Goal: Transaction & Acquisition: Purchase product/service

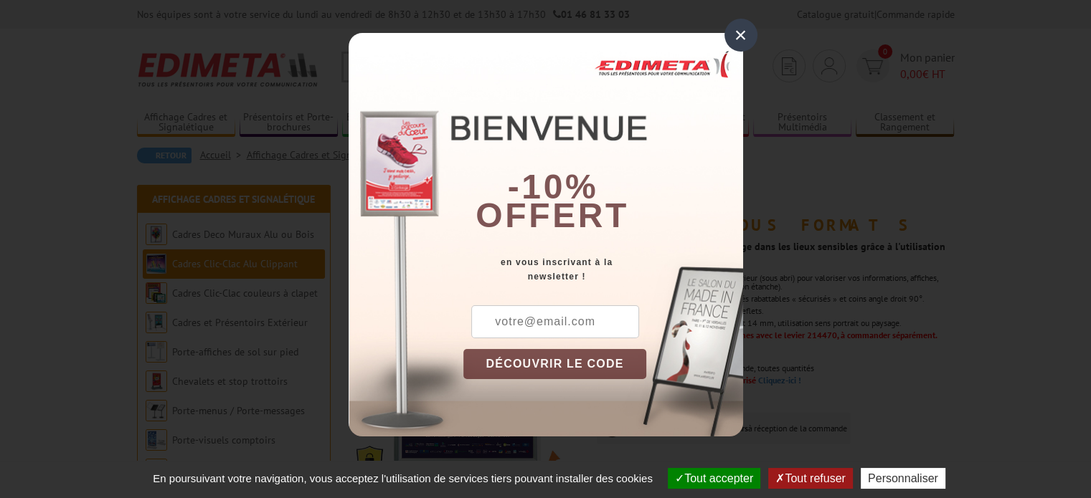
click at [747, 35] on div "×" at bounding box center [740, 35] width 33 height 33
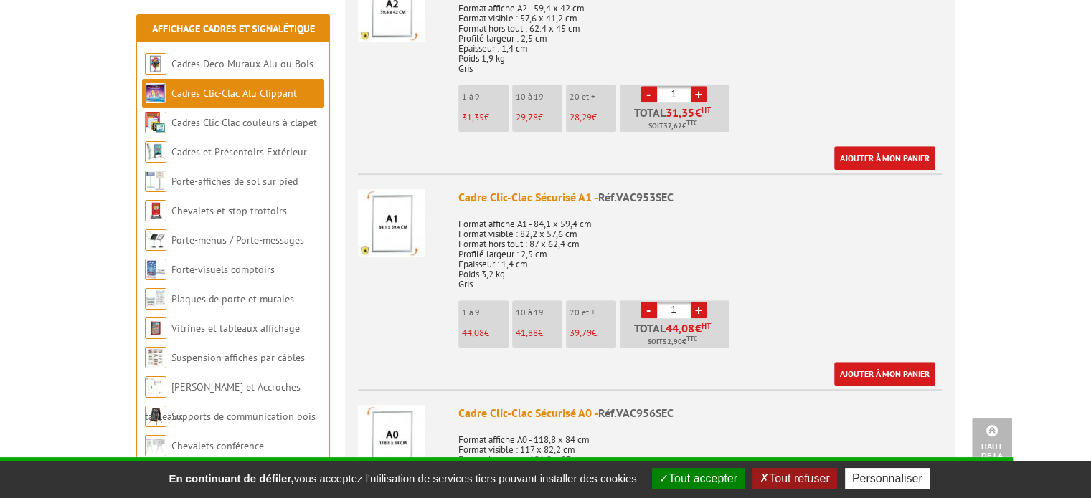
scroll to position [1040, 0]
click at [519, 191] on div "Cadre Clic-Clac Sécurisé A1 - Réf.VAC953SEC" at bounding box center [699, 198] width 483 height 16
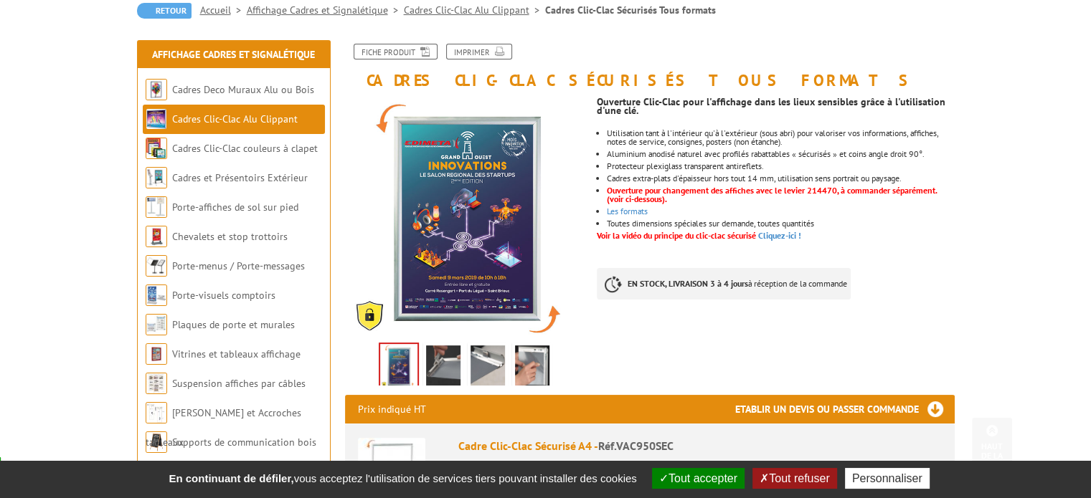
scroll to position [194, 0]
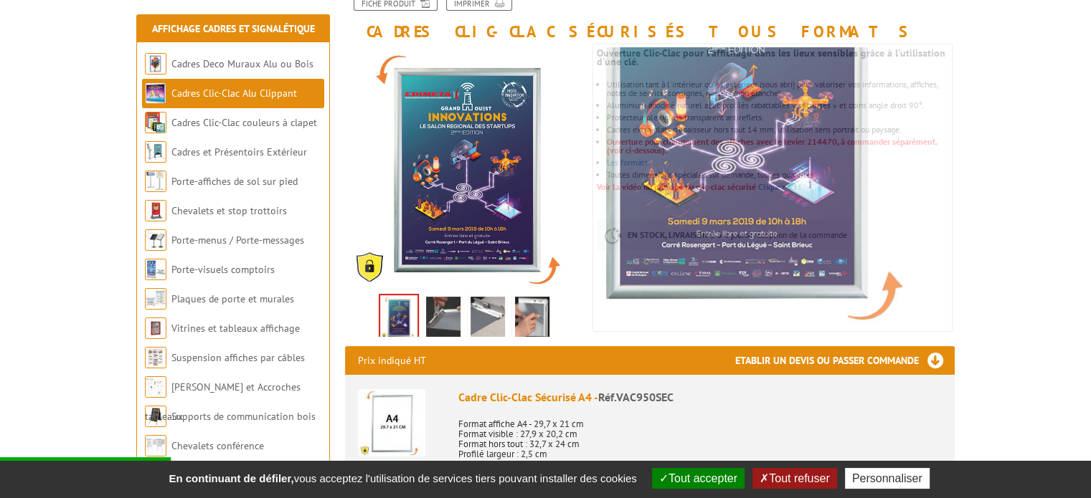
click at [433, 323] on img at bounding box center [443, 319] width 34 height 44
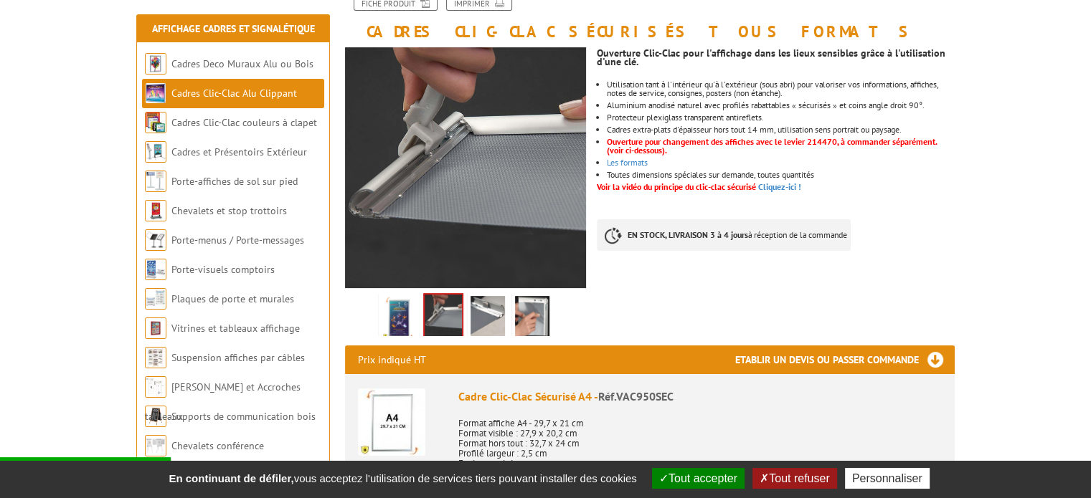
click at [468, 318] on link at bounding box center [488, 318] width 40 height 50
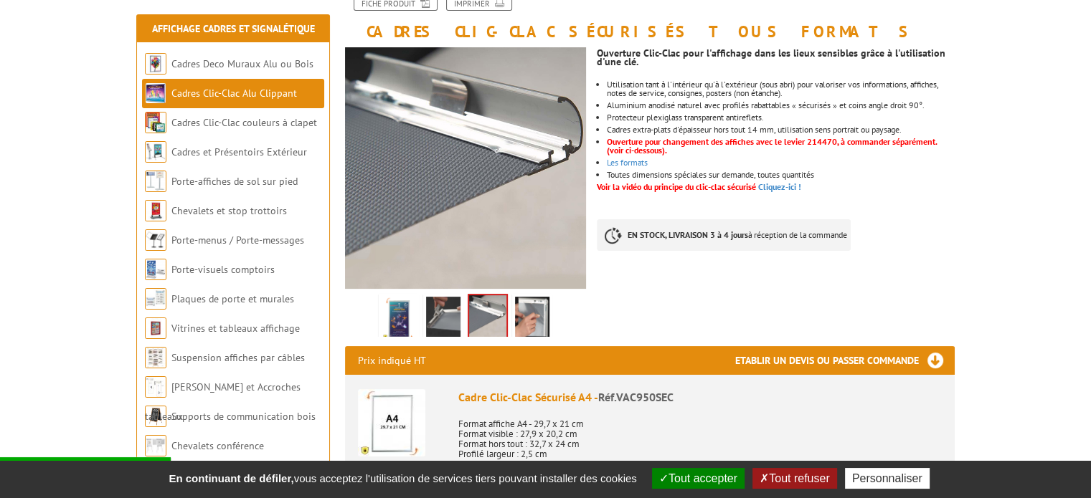
click at [488, 326] on img at bounding box center [487, 317] width 37 height 44
click at [517, 324] on img at bounding box center [532, 319] width 34 height 44
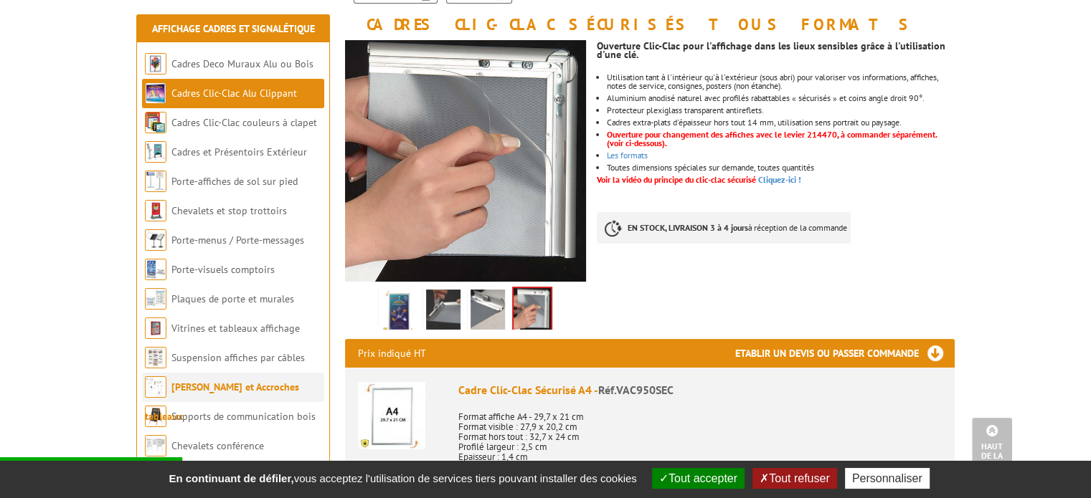
scroll to position [191, 0]
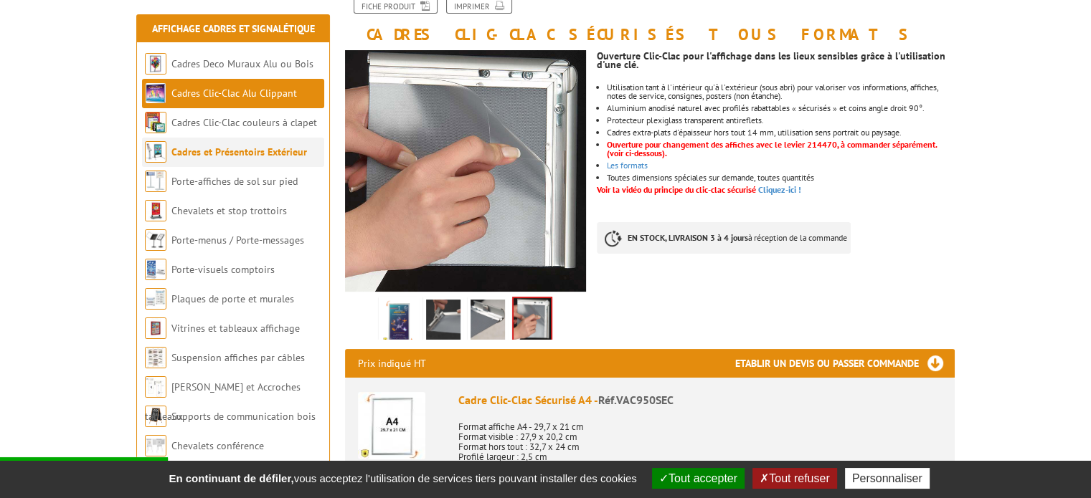
click at [223, 156] on link "Cadres et Présentoirs Extérieur" at bounding box center [239, 152] width 136 height 13
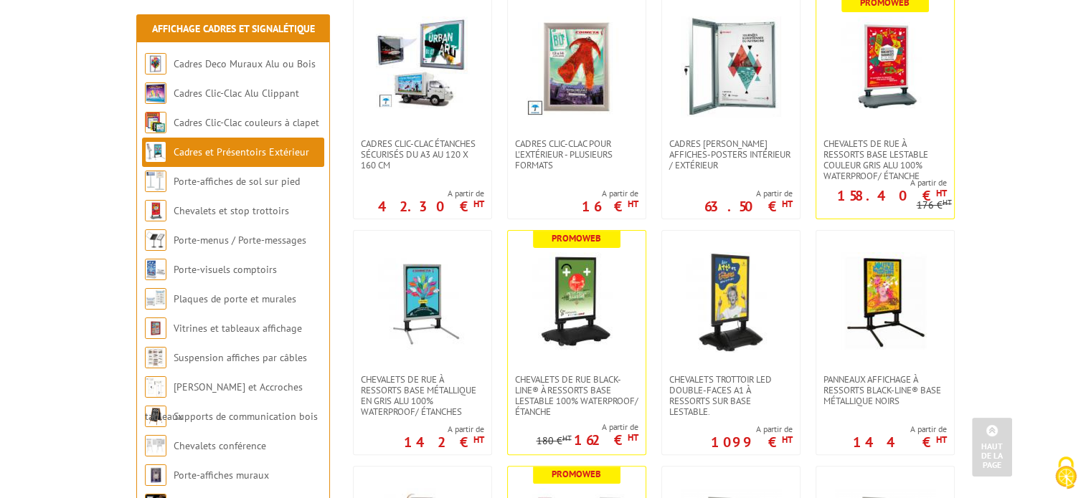
scroll to position [339, 0]
click at [709, 156] on span "Cadres [PERSON_NAME] affiches-posters intérieur / extérieur" at bounding box center [730, 154] width 123 height 32
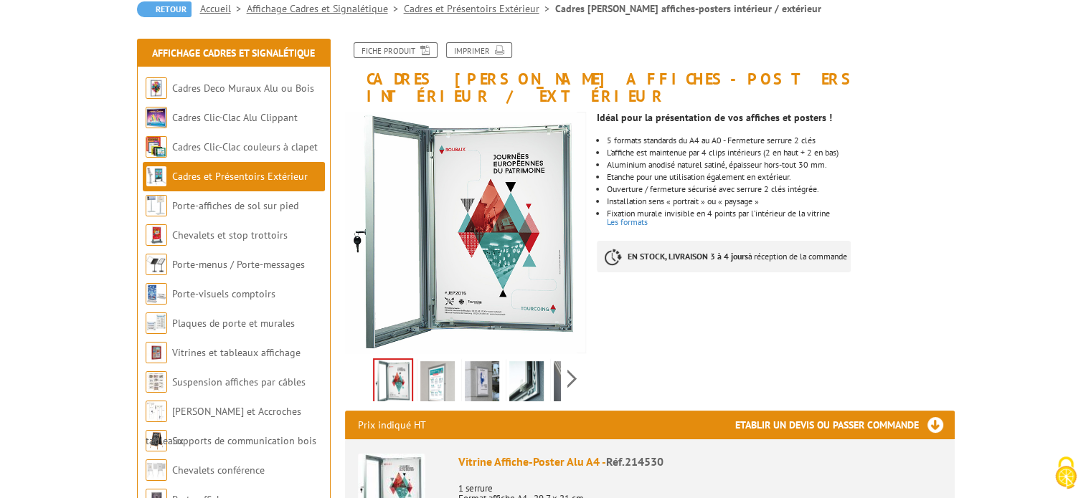
scroll to position [146, 0]
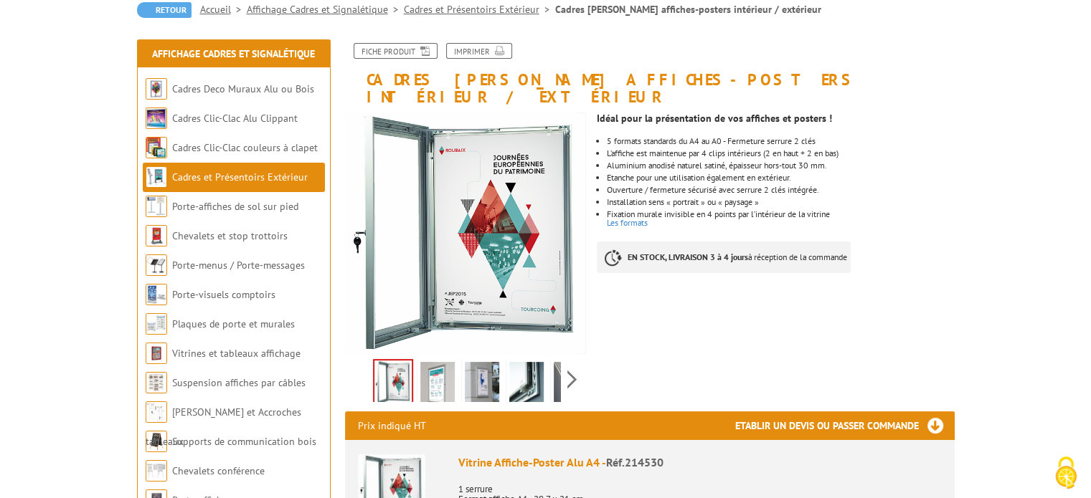
click at [651, 210] on p "Fixation murale invisible en 4 points par l’intérieur de la vitrine" at bounding box center [780, 214] width 347 height 9
click at [425, 374] on img at bounding box center [437, 384] width 34 height 44
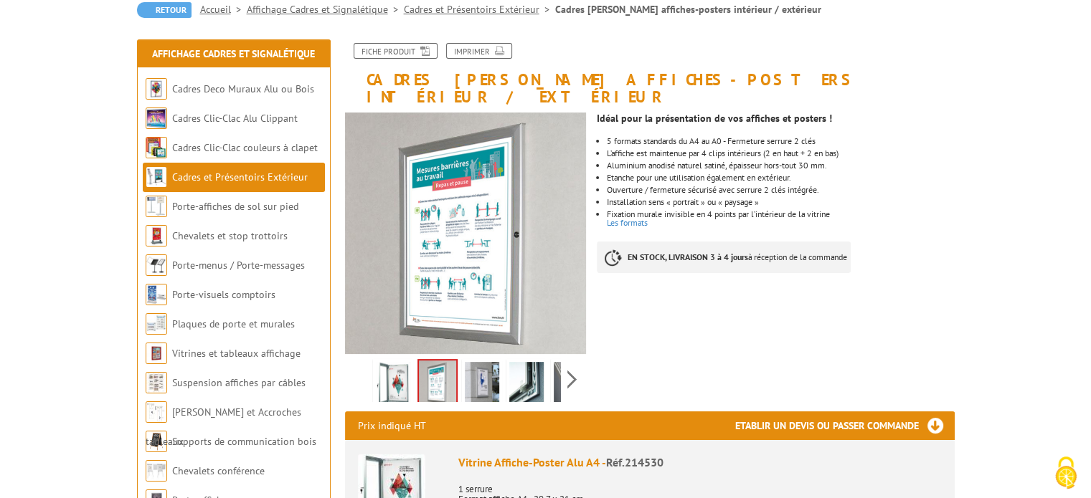
click at [465, 374] on img at bounding box center [482, 384] width 34 height 44
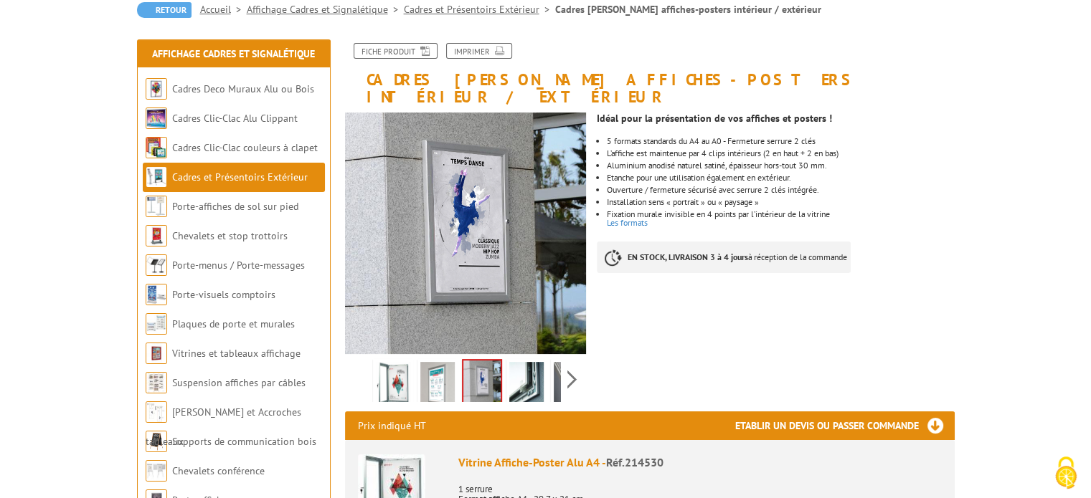
click at [496, 375] on img at bounding box center [481, 383] width 37 height 44
click at [515, 376] on img at bounding box center [526, 384] width 34 height 44
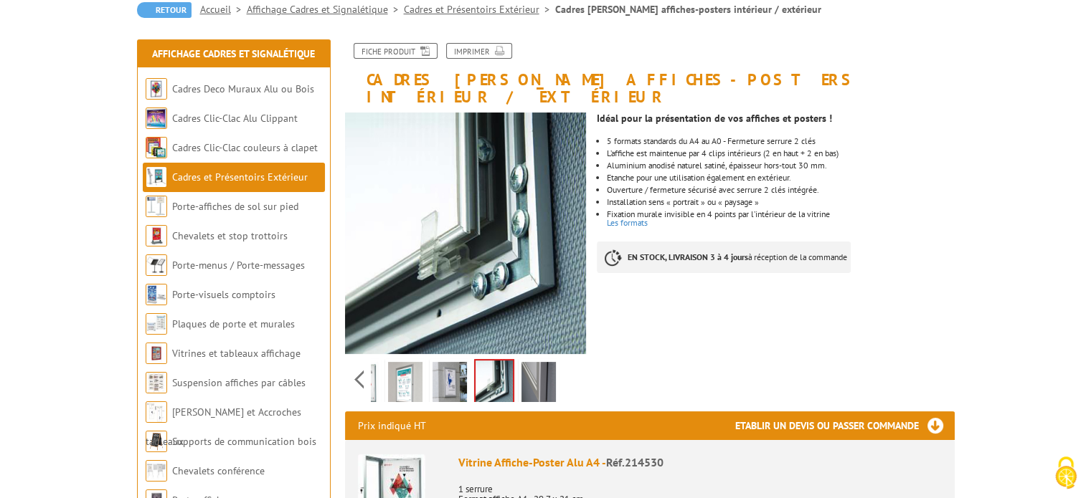
click at [572, 367] on div "Previous Next" at bounding box center [466, 379] width 242 height 50
click at [544, 368] on img at bounding box center [538, 384] width 34 height 44
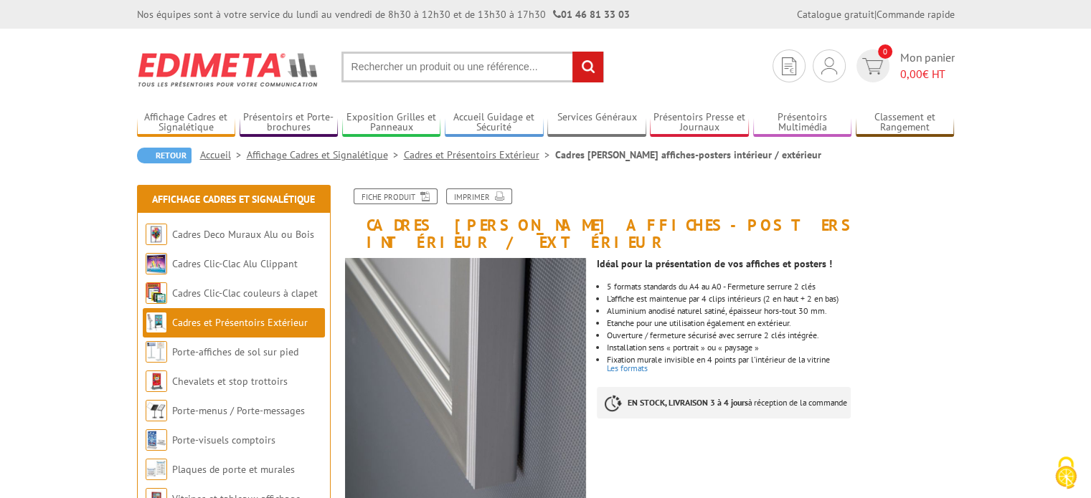
scroll to position [59, 0]
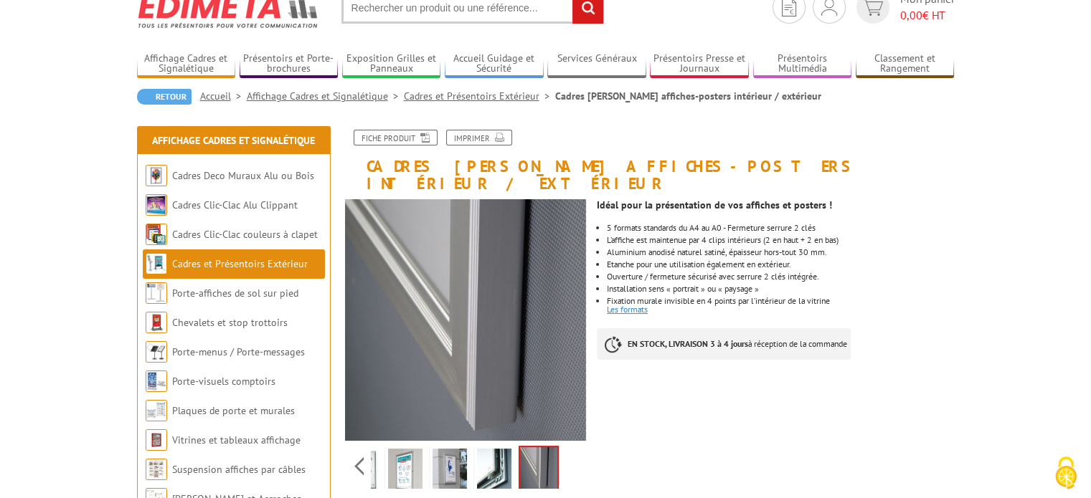
click at [635, 304] on link "Les formats" at bounding box center [627, 309] width 41 height 11
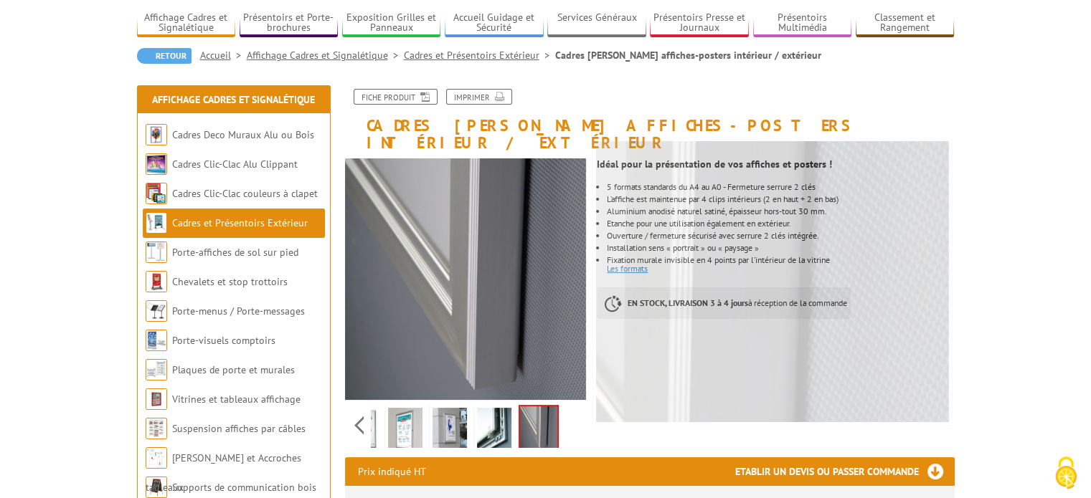
scroll to position [100, 0]
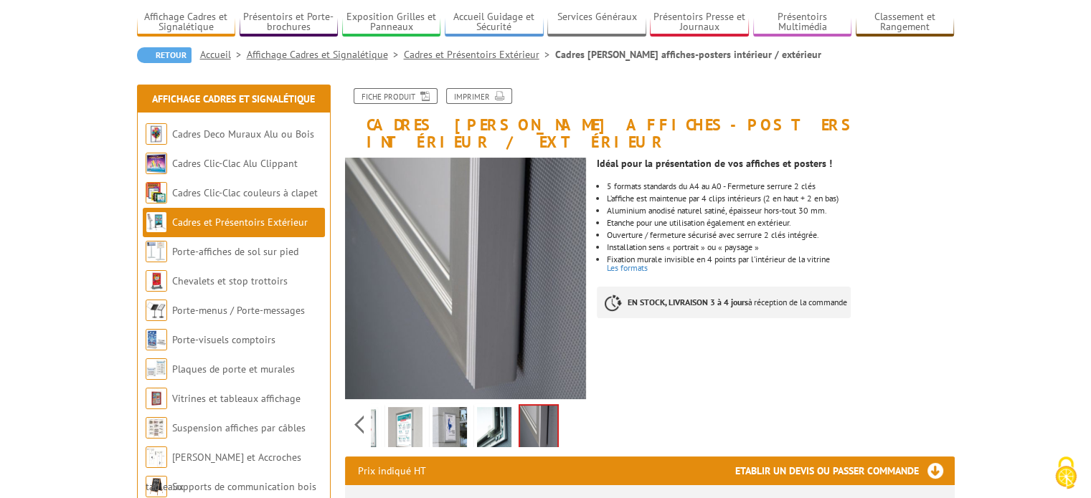
click at [217, 168] on link "Cadres Clic-Clac Alu Clippant" at bounding box center [235, 163] width 126 height 13
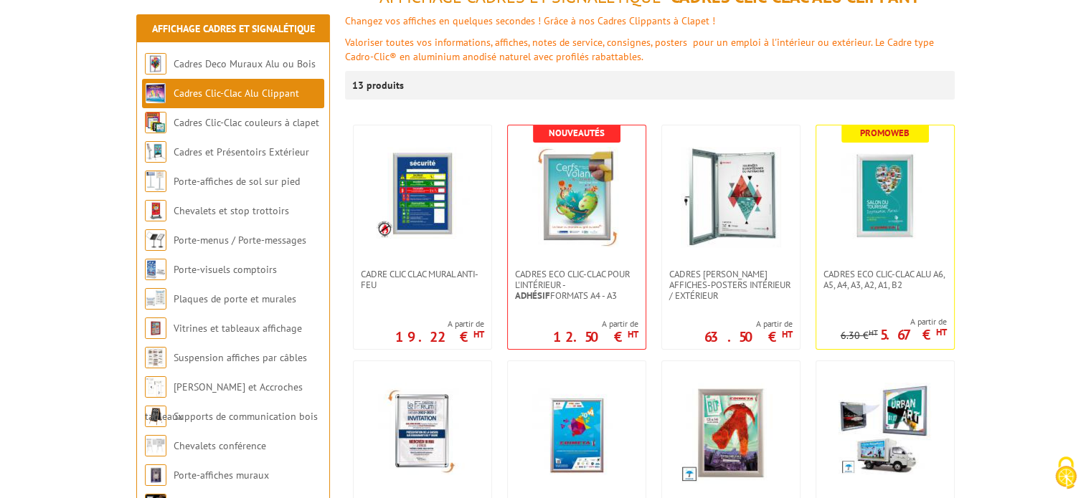
scroll to position [278, 0]
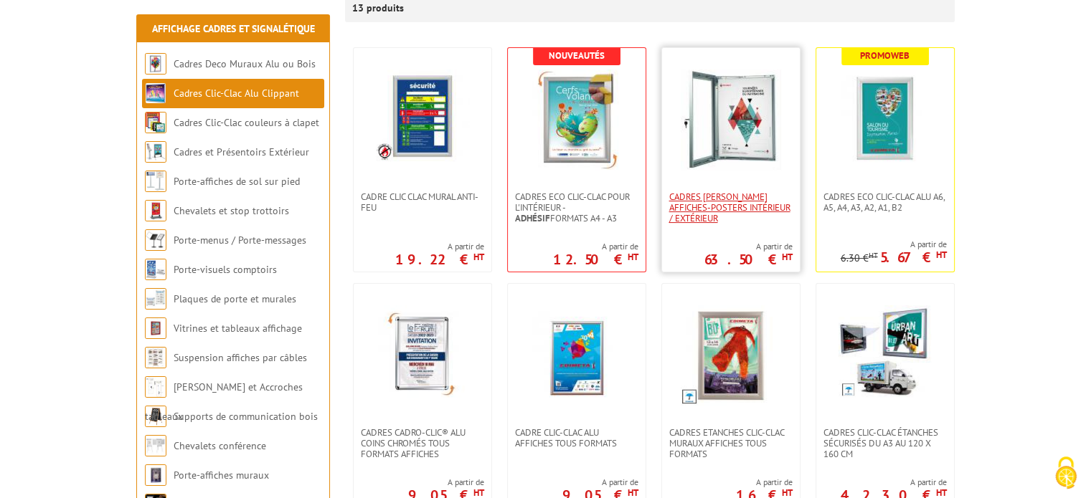
click at [727, 209] on span "Cadres [PERSON_NAME] affiches-posters intérieur / extérieur" at bounding box center [730, 207] width 123 height 32
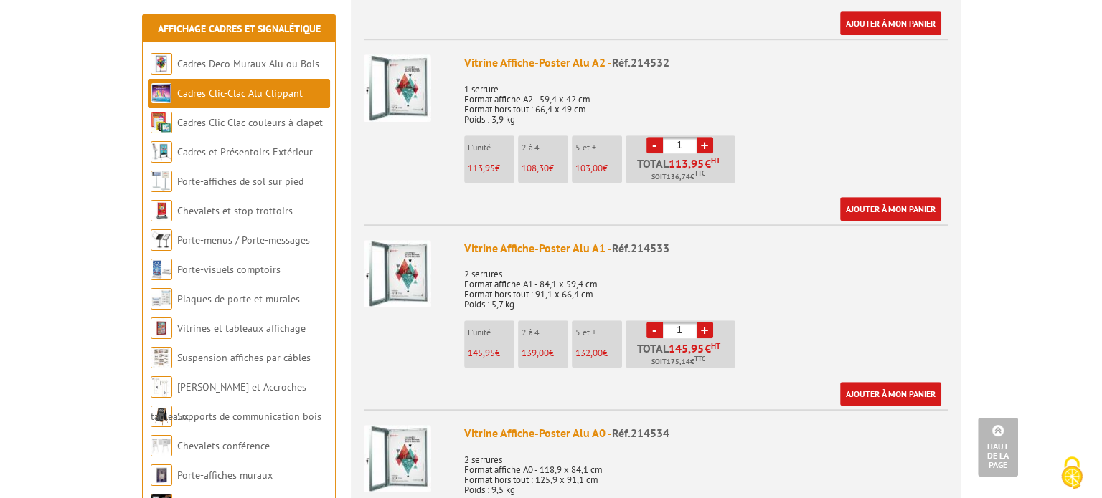
scroll to position [908, 0]
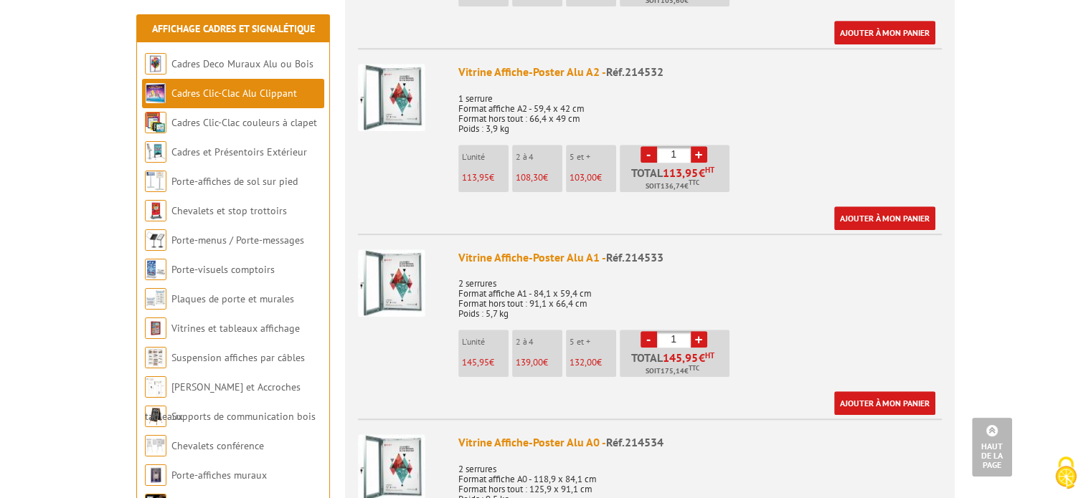
click at [579, 250] on div "Vitrine Affiche-Poster Alu A1 - Réf.214533" at bounding box center [699, 258] width 483 height 16
click at [844, 392] on link "Ajouter à mon panier" at bounding box center [884, 404] width 101 height 24
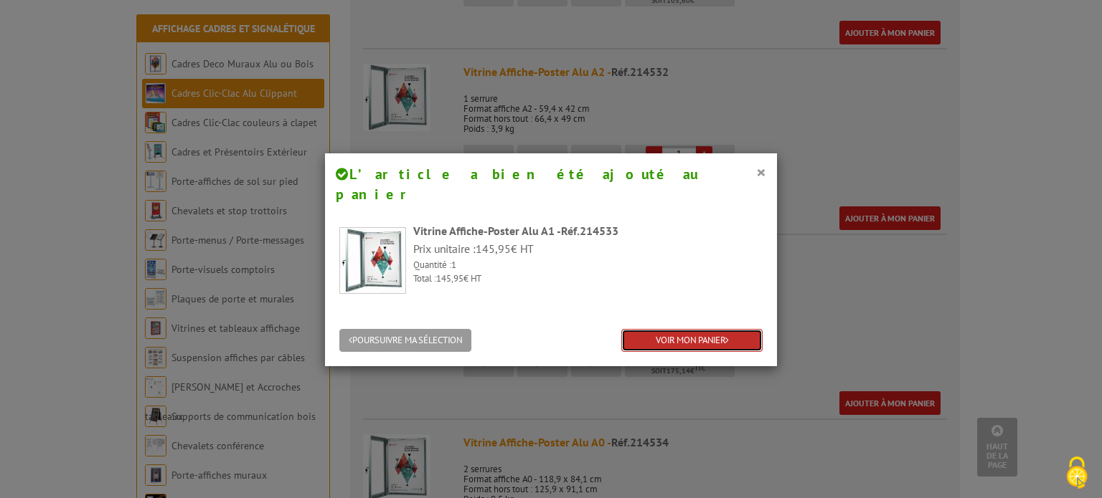
click at [650, 329] on link "VOIR MON PANIER" at bounding box center [691, 341] width 141 height 24
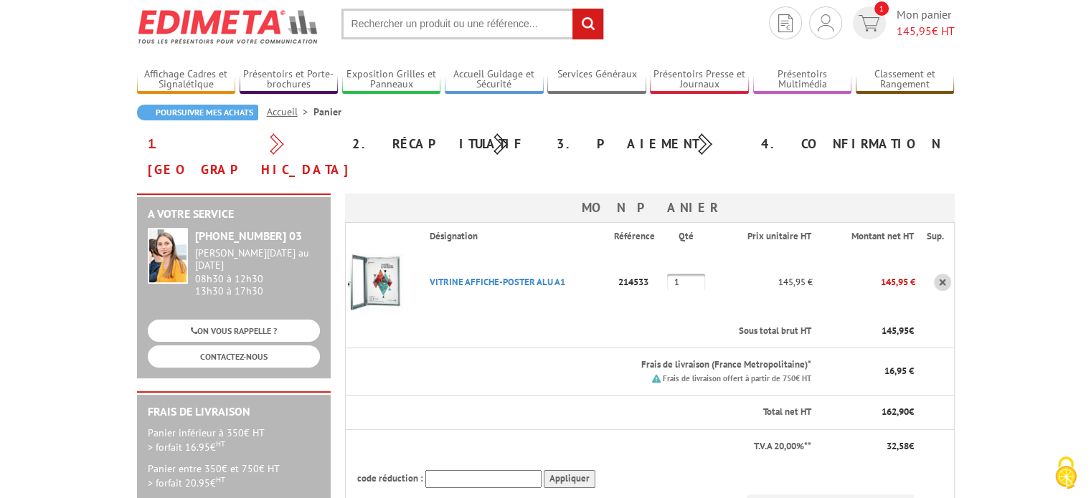
scroll to position [42, 0]
click at [511, 277] on link "VITRINE AFFICHE-POSTER ALU A1" at bounding box center [498, 283] width 136 height 12
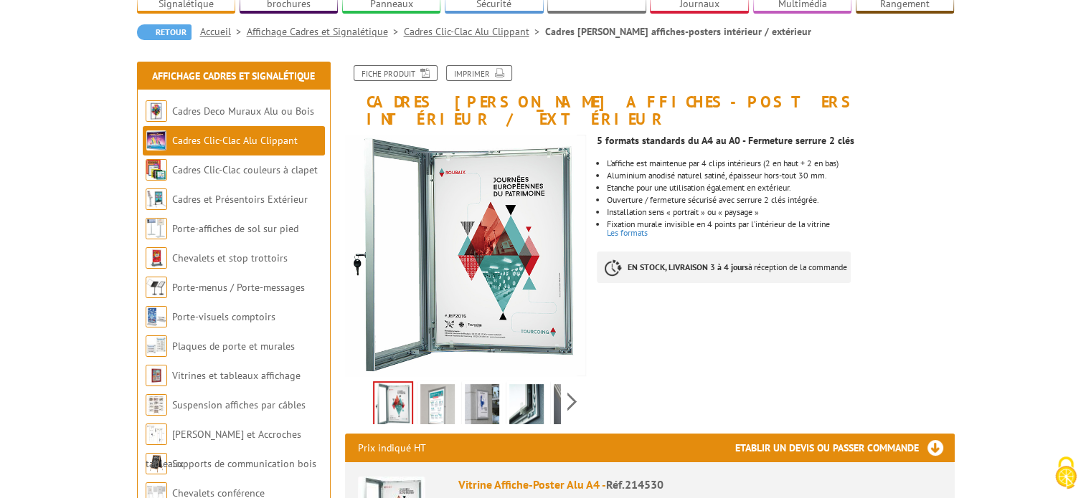
scroll to position [123, 0]
click at [221, 204] on link "Cadres et Présentoirs Extérieur" at bounding box center [240, 199] width 136 height 13
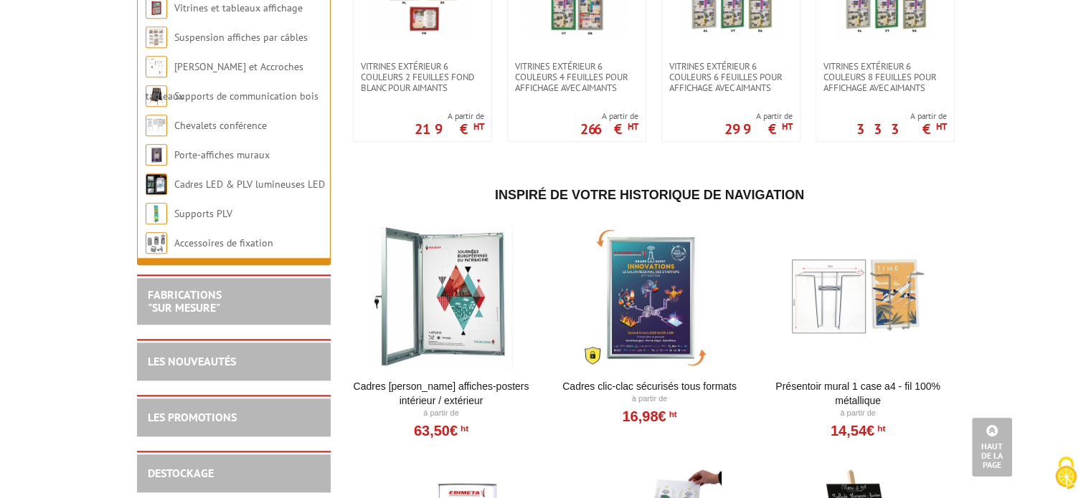
scroll to position [1360, 0]
click at [645, 384] on link "Cadres Clic-Clac Sécurisés Tous formats" at bounding box center [649, 386] width 177 height 14
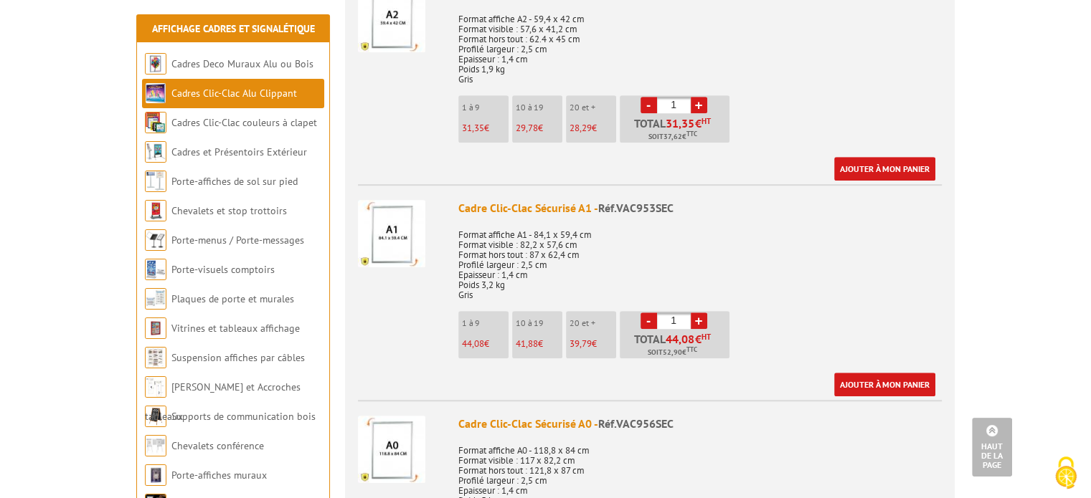
scroll to position [1029, 0]
click at [557, 209] on div "Cadre Clic-Clac Sécurisé A1 - Réf.VAC953SEC" at bounding box center [699, 209] width 483 height 16
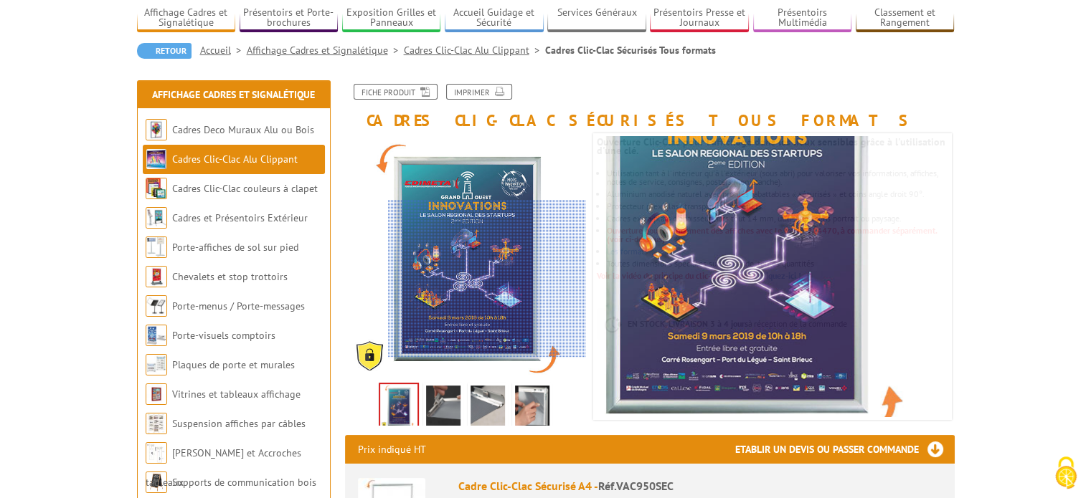
scroll to position [93, 0]
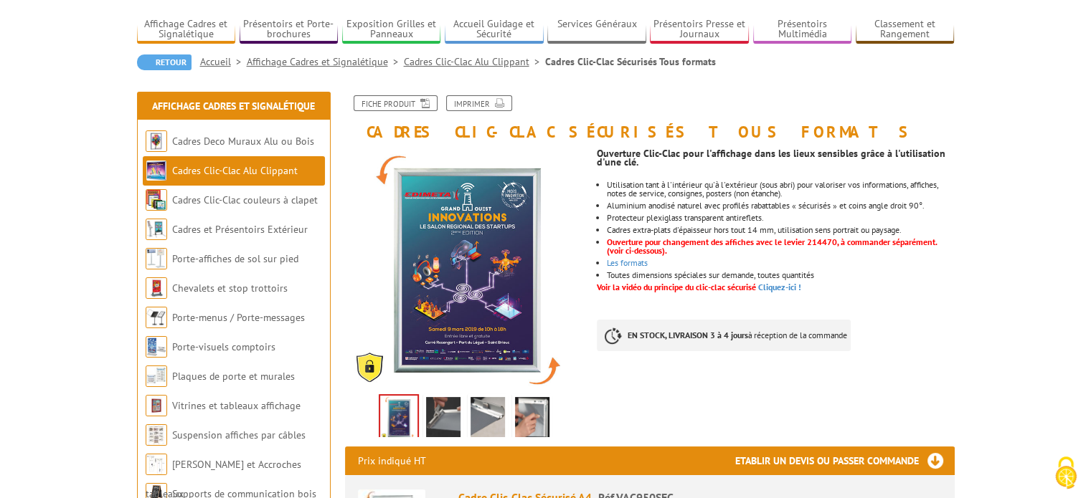
click at [443, 418] on img at bounding box center [443, 419] width 34 height 44
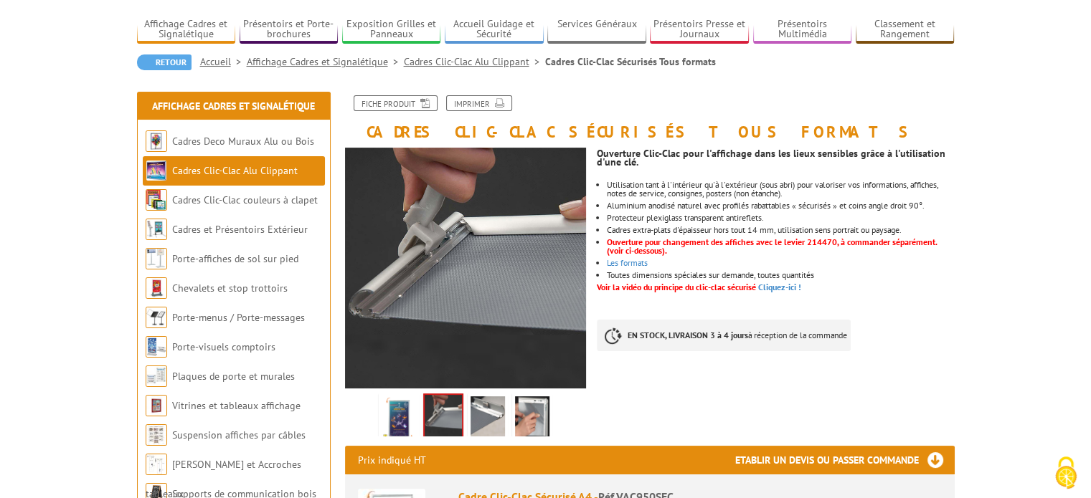
click at [470, 417] on img at bounding box center [487, 419] width 34 height 44
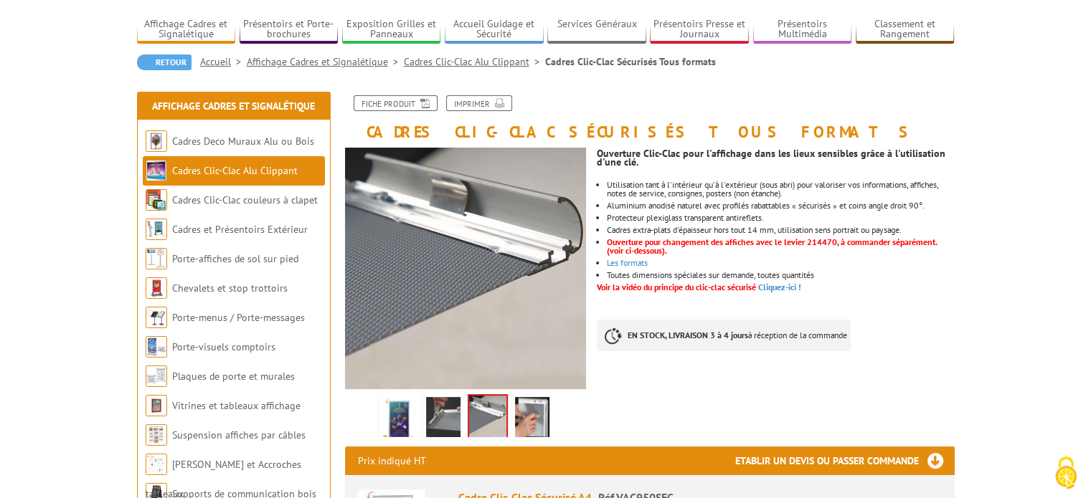
click at [515, 420] on img at bounding box center [532, 419] width 34 height 44
